Goal: Check status: Check status

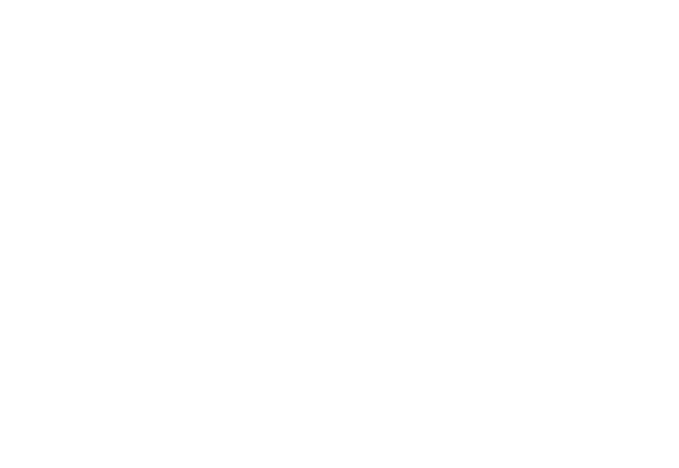
click at [260, 3] on html at bounding box center [339, 1] width 679 height 3
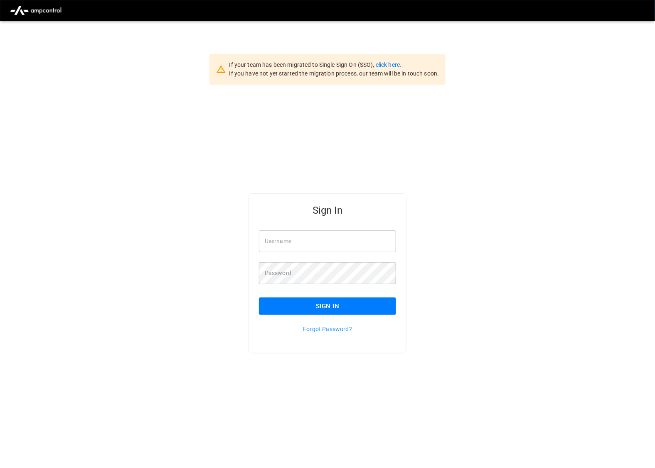
type input "*********"
click at [333, 302] on button "Sign In" at bounding box center [327, 306] width 137 height 17
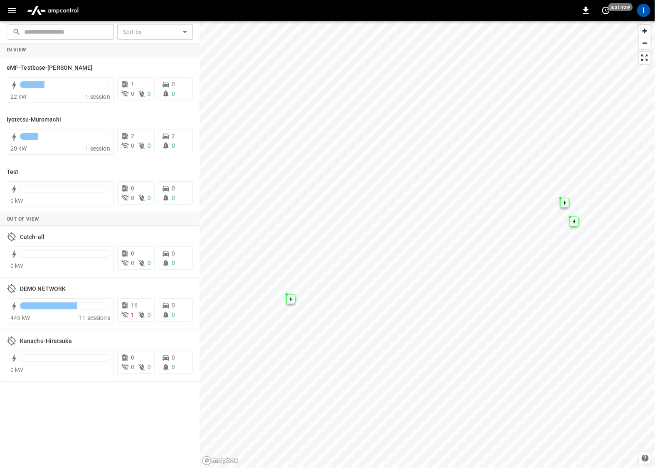
click at [13, 4] on button "button" at bounding box center [11, 10] width 17 height 15
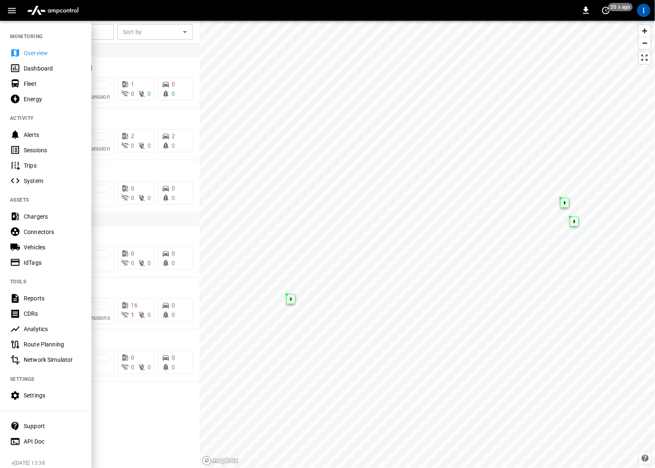
click at [41, 142] on div "Sessions" at bounding box center [45, 149] width 91 height 15
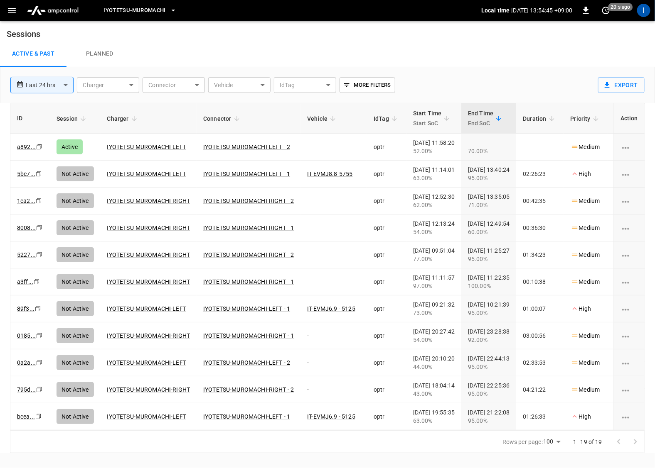
click at [148, 12] on span "Iyotetsu-Muromachi" at bounding box center [134, 11] width 62 height 10
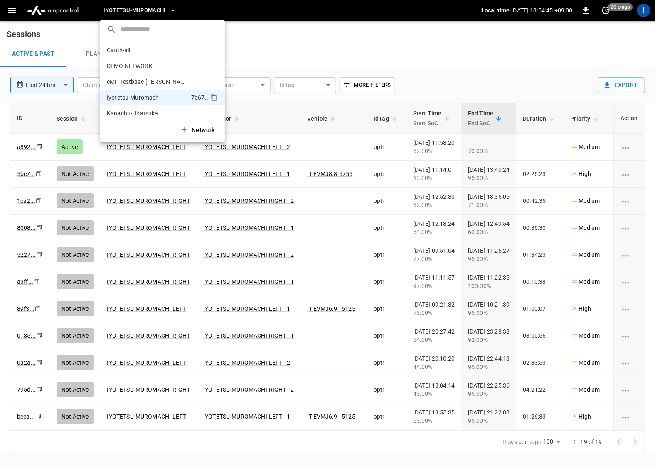
scroll to position [22, 0]
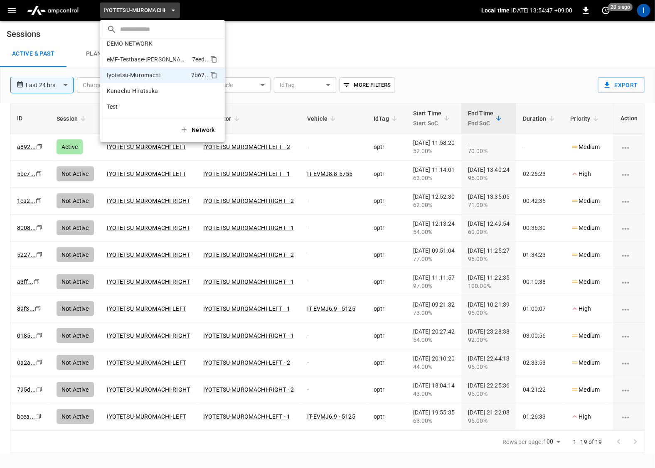
click at [148, 54] on li "eMF-Testbase-Musashimurayama 7eed ..." at bounding box center [162, 59] width 125 height 16
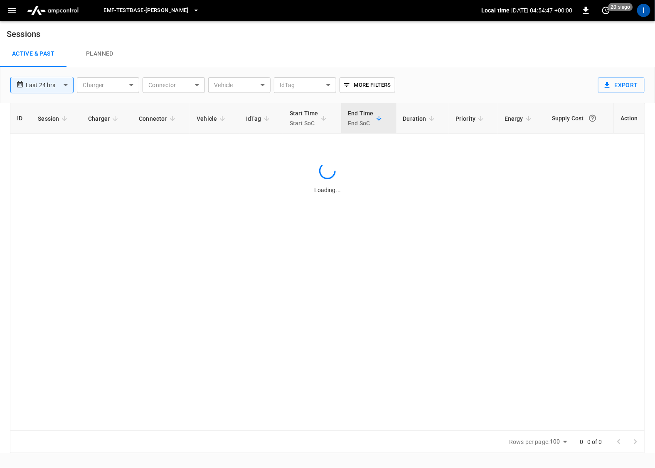
click at [148, 54] on div "Active & Past Planned" at bounding box center [327, 54] width 655 height 27
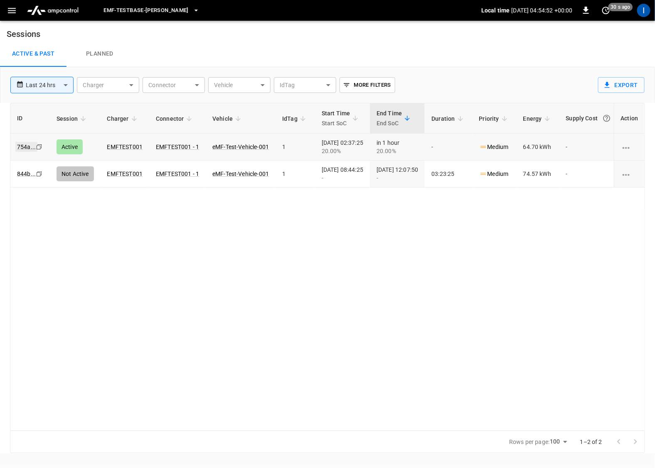
click at [22, 146] on link "754a ..." at bounding box center [26, 147] width 22 height 10
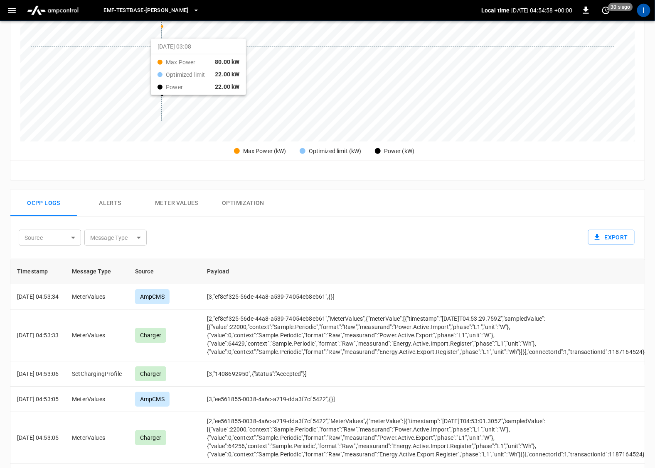
scroll to position [352, 0]
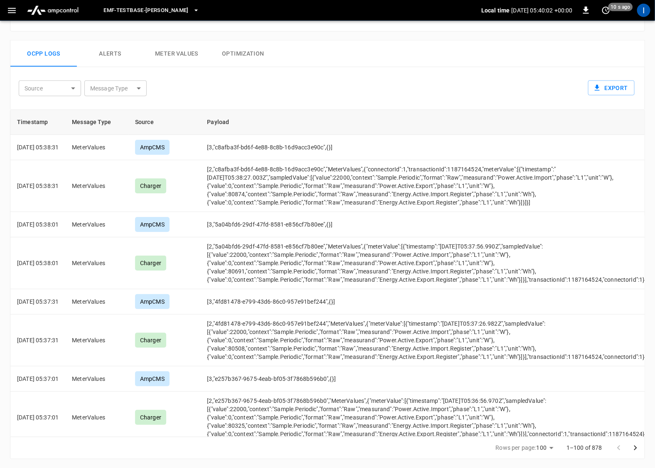
click at [433, 123] on th "Payload" at bounding box center [426, 122] width 453 height 25
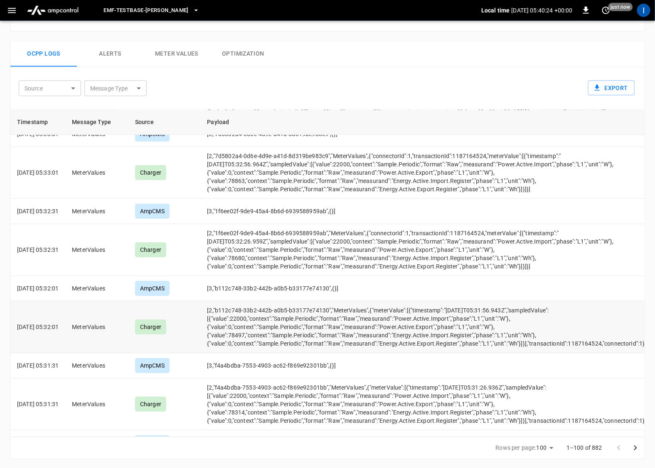
scroll to position [1167, 0]
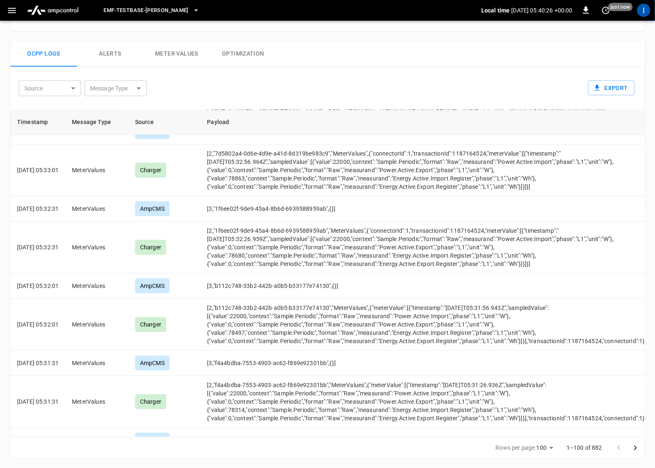
click at [432, 64] on div "Ocpp logs Alerts Meter Values Optimization" at bounding box center [327, 54] width 634 height 27
